Goal: Task Accomplishment & Management: Complete application form

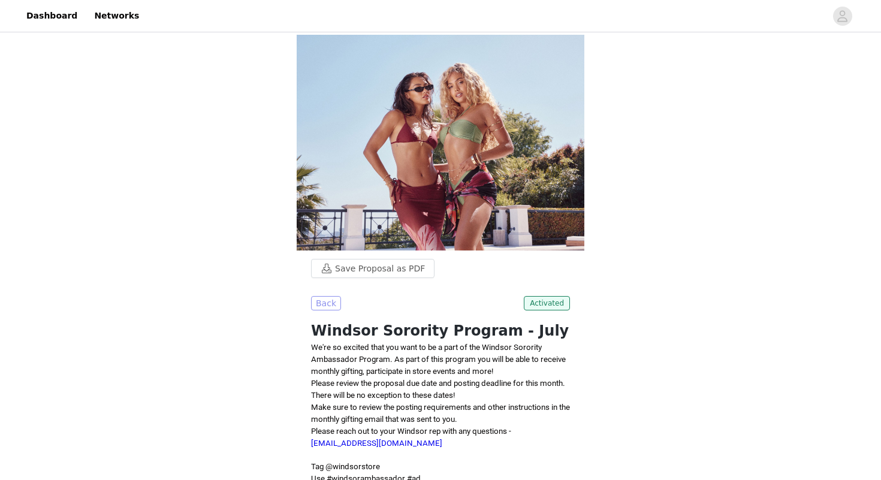
click at [333, 296] on button "Back" at bounding box center [326, 303] width 30 height 14
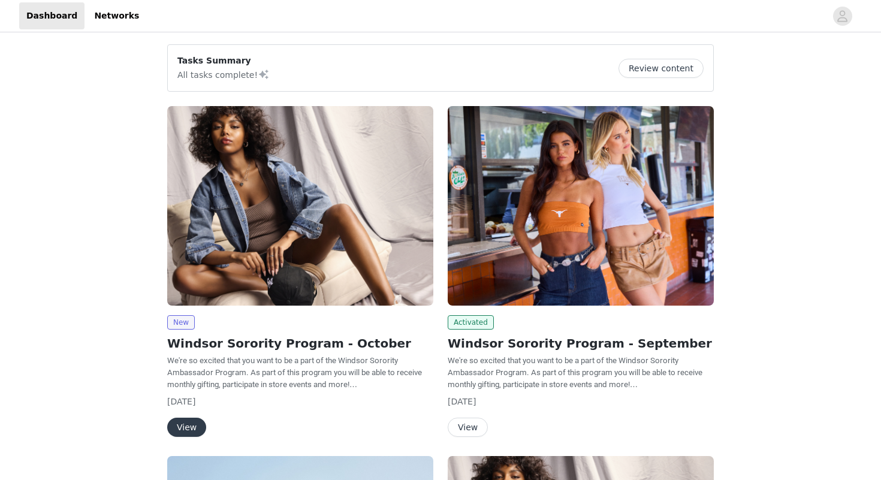
click at [194, 422] on button "View" at bounding box center [186, 427] width 39 height 19
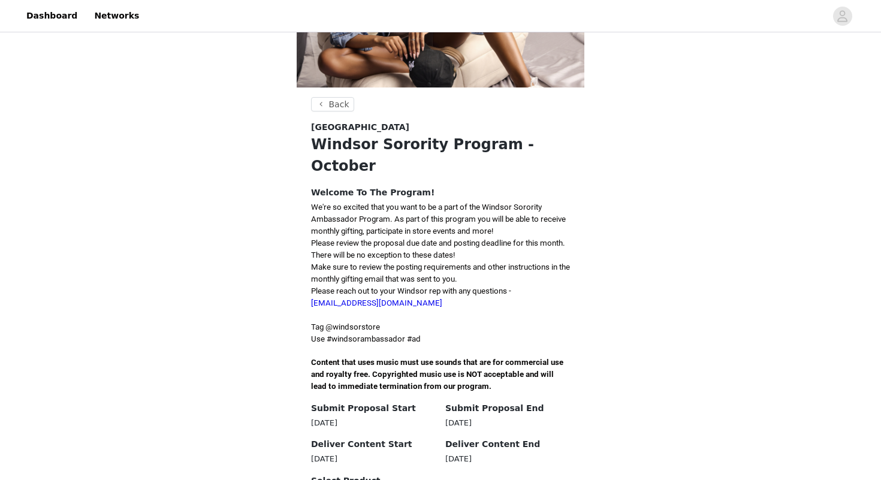
scroll to position [167, 0]
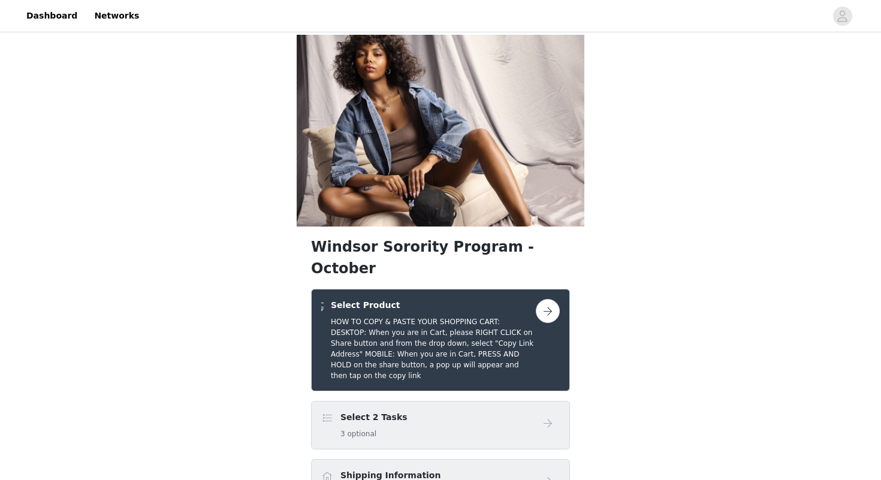
click at [451, 411] on div "Select 2 Tasks 3 optional" at bounding box center [428, 425] width 215 height 28
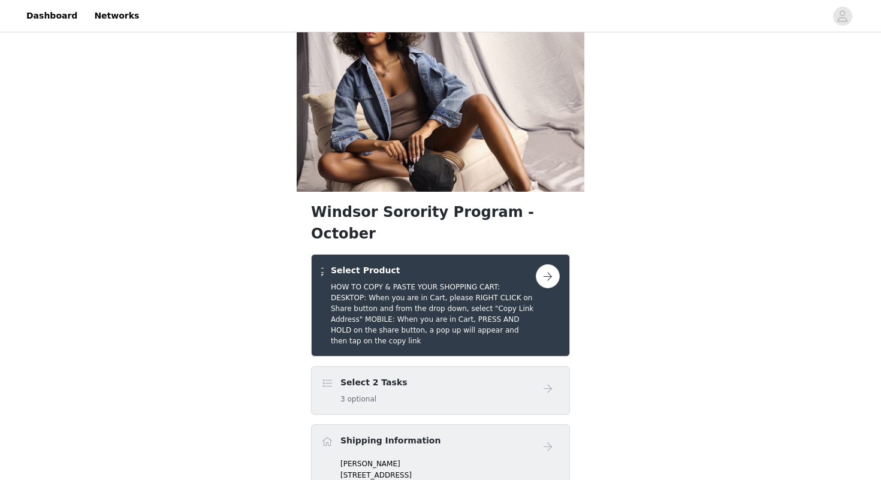
scroll to position [37, 0]
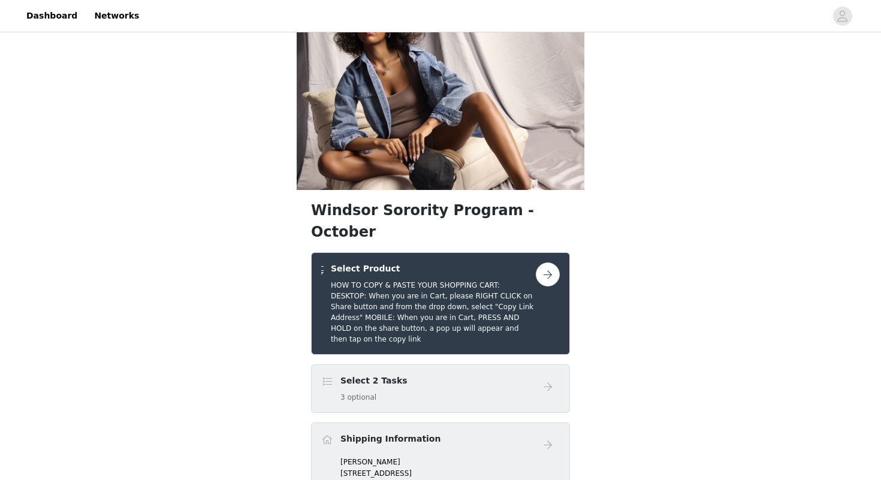
click at [434, 364] on div "Select 2 Tasks 3 optional" at bounding box center [440, 388] width 259 height 49
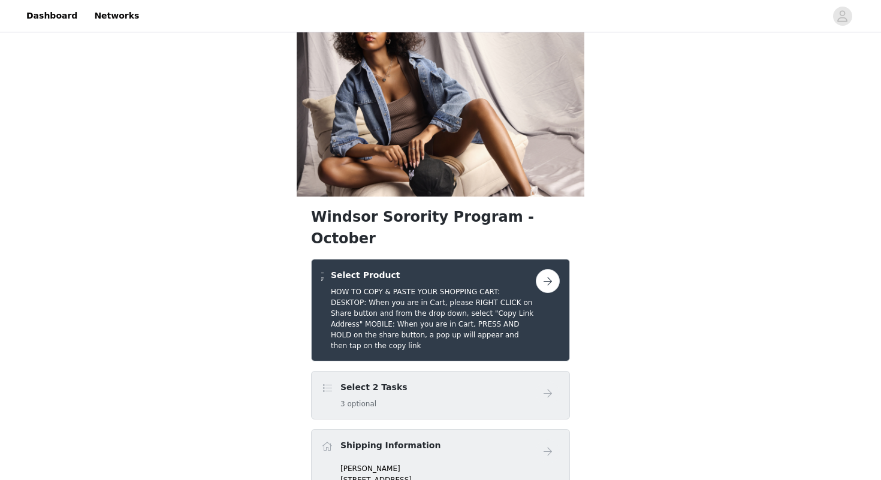
scroll to position [29, 0]
click at [553, 270] on button "button" at bounding box center [548, 282] width 24 height 24
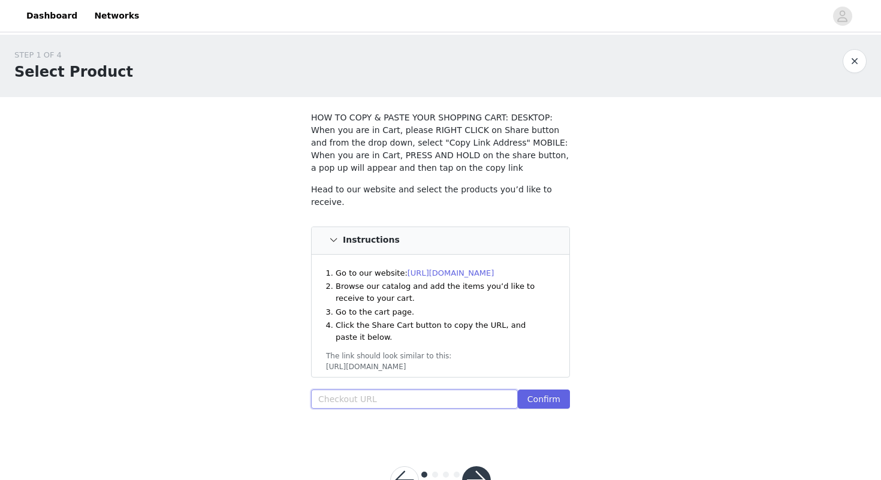
click at [373, 397] on input "text" at bounding box center [414, 399] width 207 height 19
paste input "[URL][DOMAIN_NAME]"
type input "[URL][DOMAIN_NAME]"
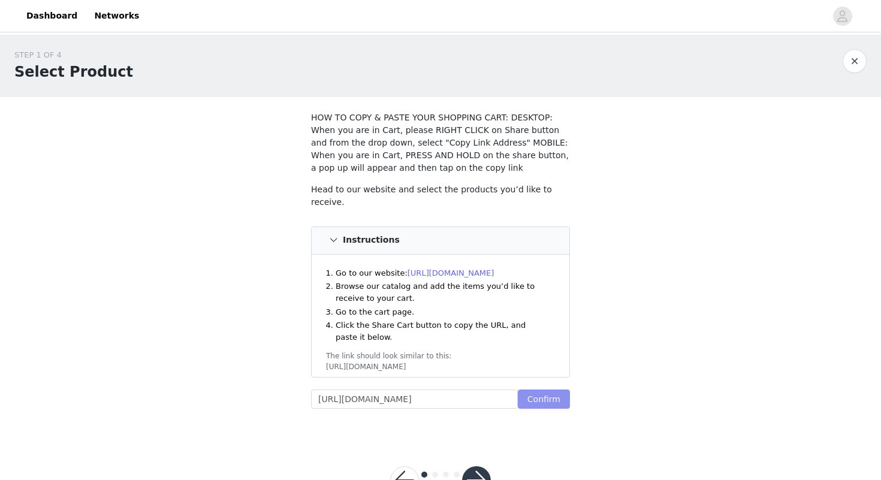
click at [544, 396] on button "Confirm" at bounding box center [544, 399] width 52 height 19
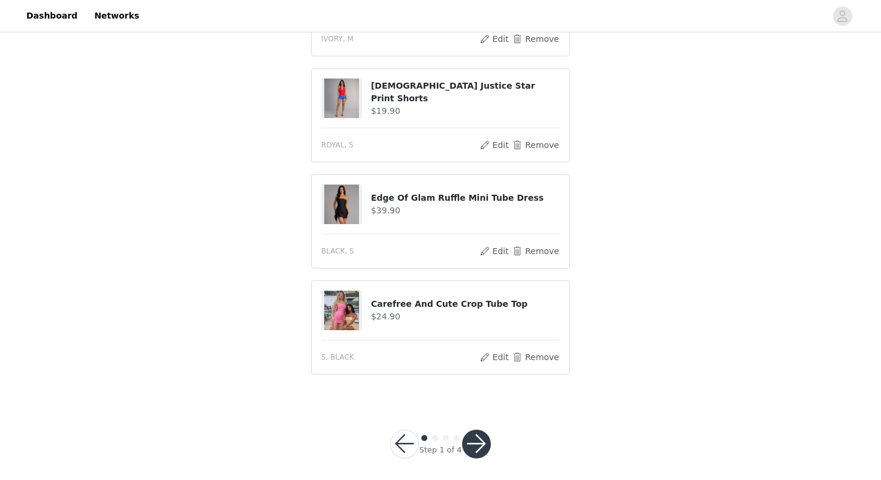
scroll to position [881, 0]
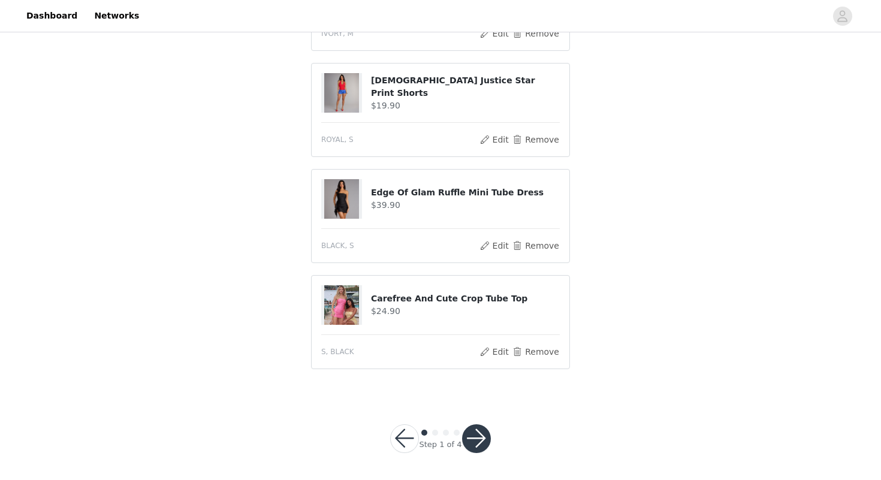
click at [476, 445] on button "button" at bounding box center [476, 438] width 29 height 29
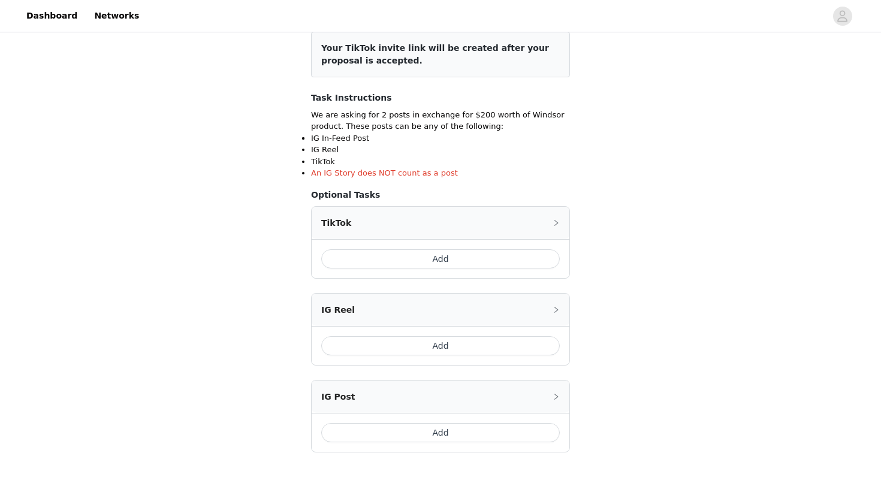
scroll to position [168, 0]
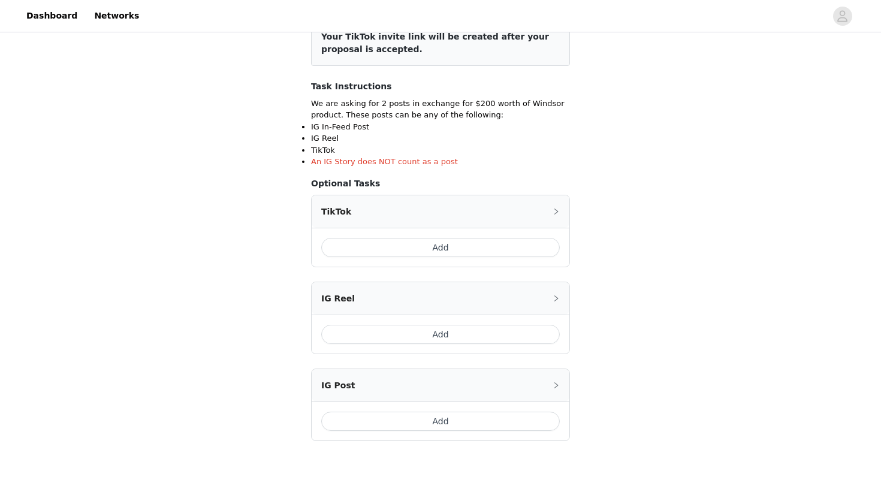
click at [514, 252] on button "Add" at bounding box center [440, 247] width 239 height 19
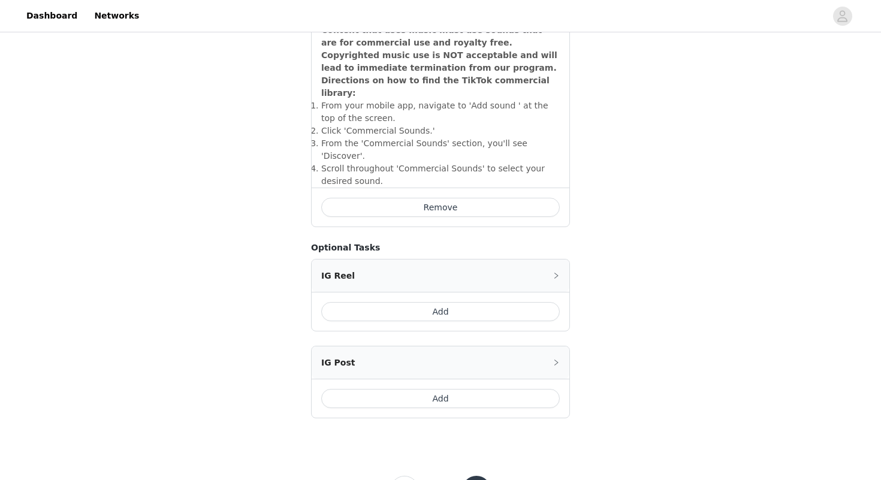
scroll to position [430, 0]
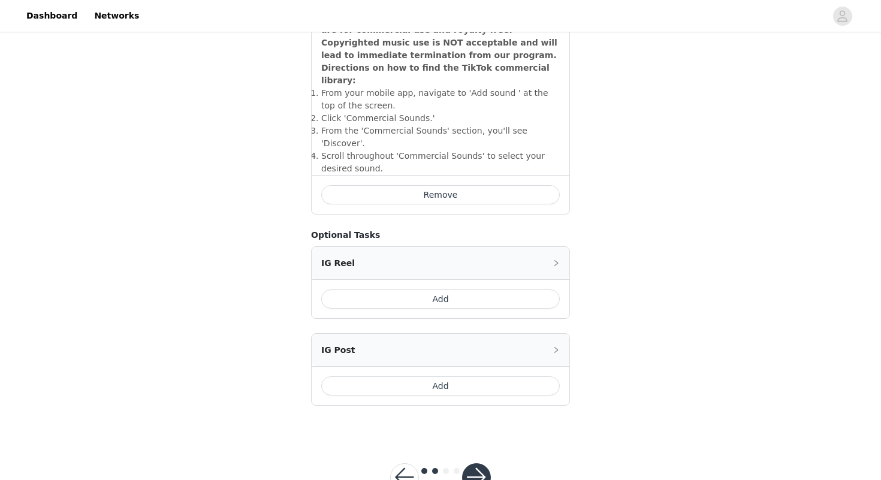
click at [437, 376] on button "Add" at bounding box center [440, 385] width 239 height 19
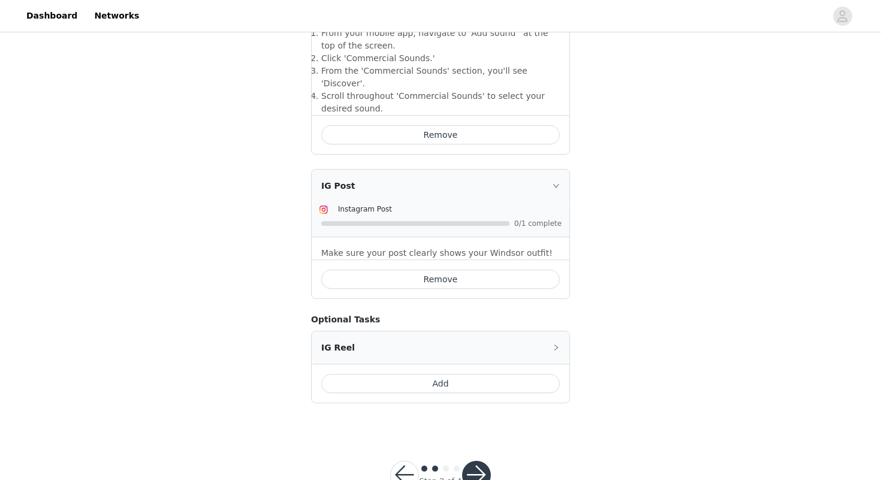
scroll to position [502, 0]
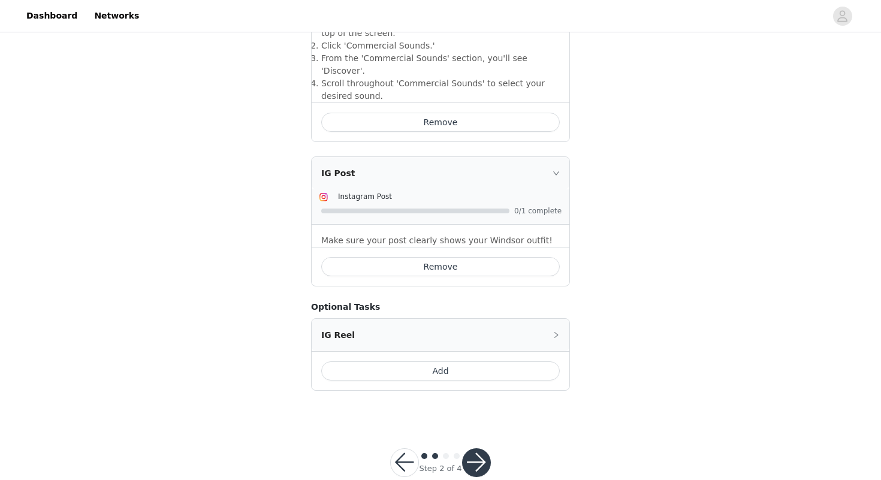
click at [466, 448] on button "button" at bounding box center [476, 462] width 29 height 29
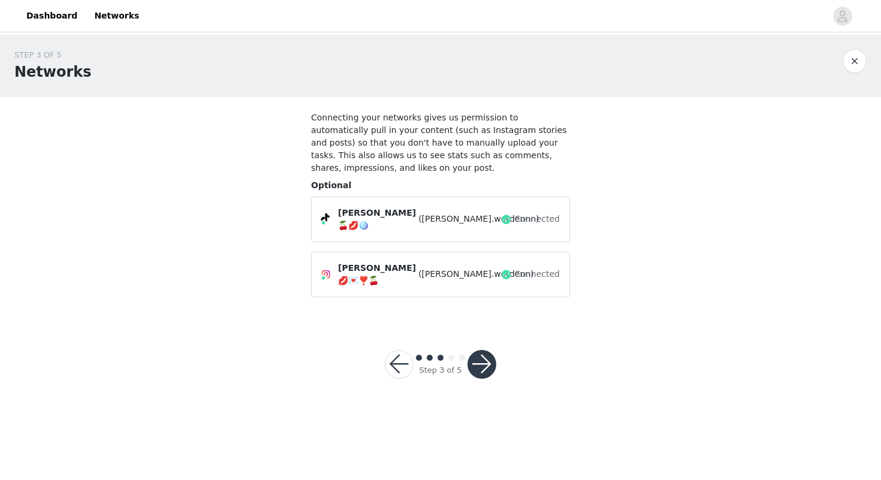
click at [490, 350] on button "button" at bounding box center [481, 364] width 29 height 29
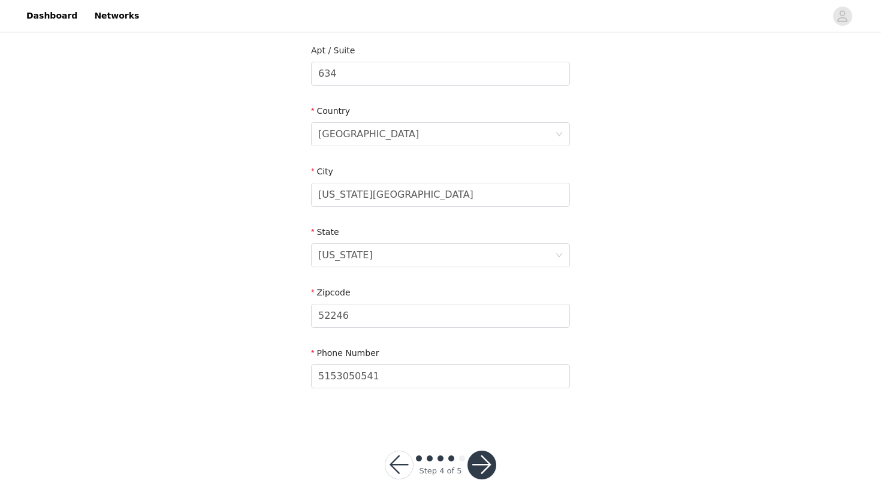
scroll to position [337, 0]
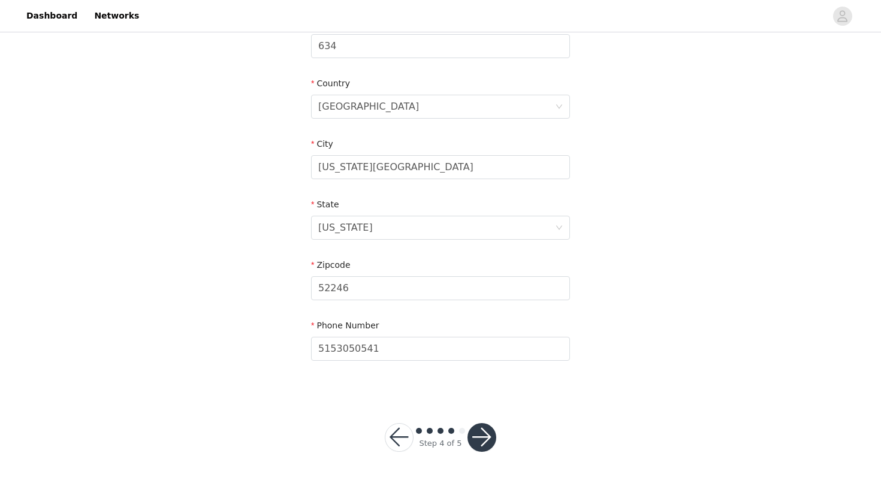
click at [477, 441] on button "button" at bounding box center [481, 437] width 29 height 29
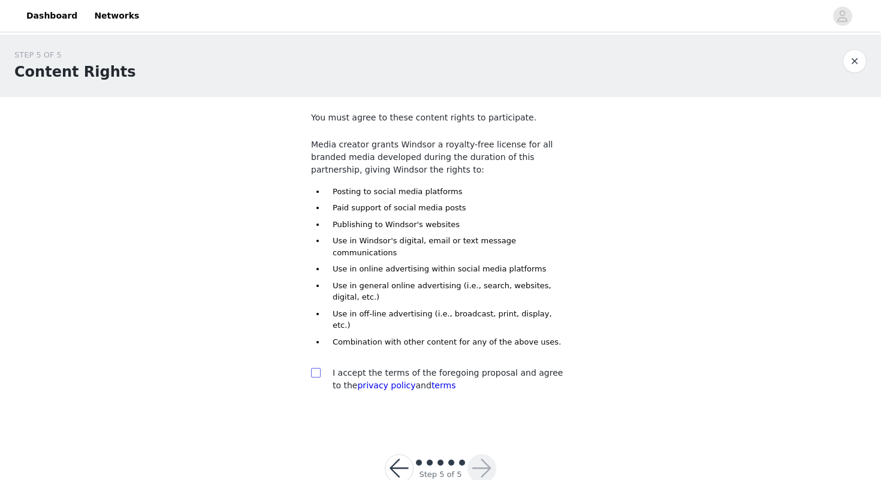
click at [316, 368] on input "checkbox" at bounding box center [315, 372] width 8 height 8
checkbox input "true"
click at [477, 454] on button "button" at bounding box center [481, 468] width 29 height 29
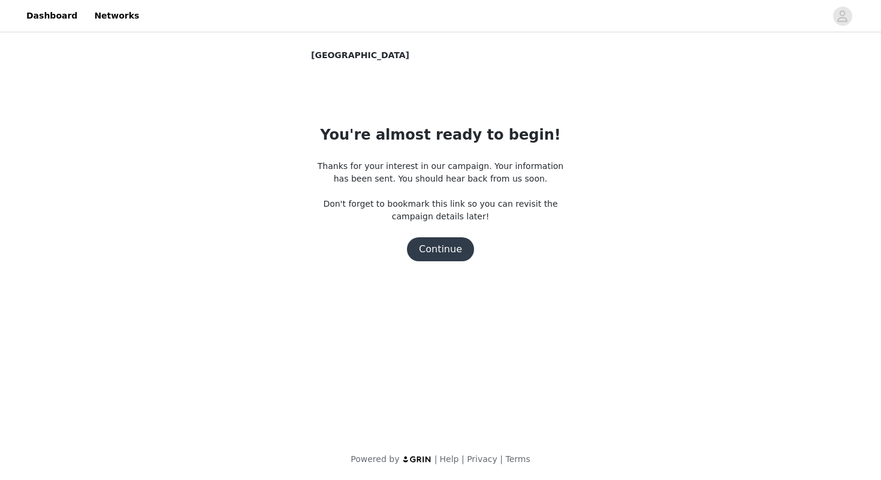
click at [434, 243] on button "Continue" at bounding box center [440, 249] width 67 height 24
